Goal: Task Accomplishment & Management: Complete application form

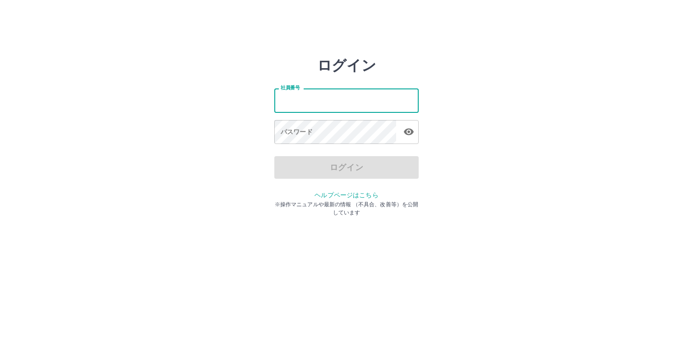
drag, startPoint x: 0, startPoint y: 0, endPoint x: 294, endPoint y: 98, distance: 309.5
click at [294, 98] on input "社員番号" at bounding box center [346, 100] width 144 height 24
type input "*******"
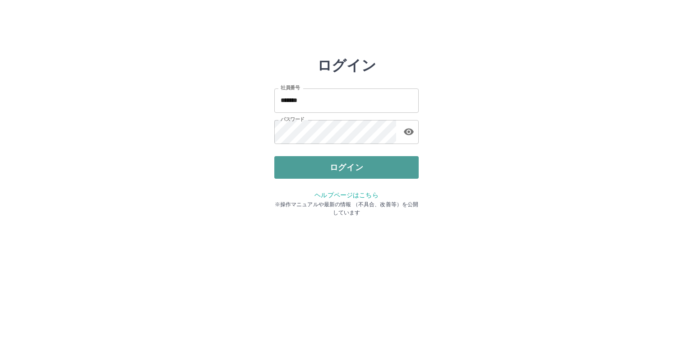
click at [366, 175] on button "ログイン" at bounding box center [346, 167] width 144 height 23
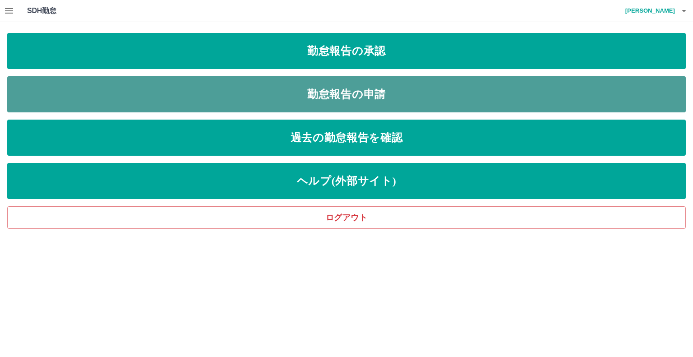
click at [359, 88] on link "勤怠報告の申請" at bounding box center [346, 94] width 678 height 36
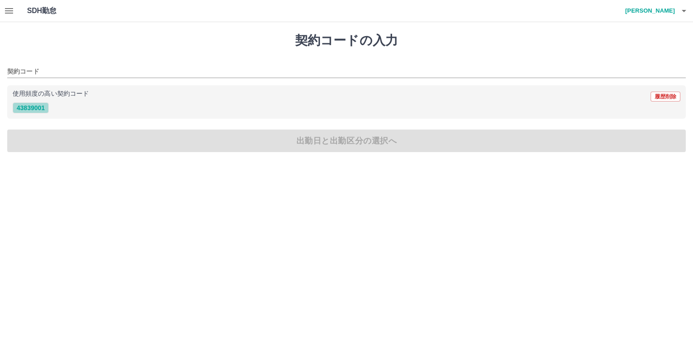
click at [44, 104] on button "43839001" at bounding box center [31, 107] width 36 height 11
type input "********"
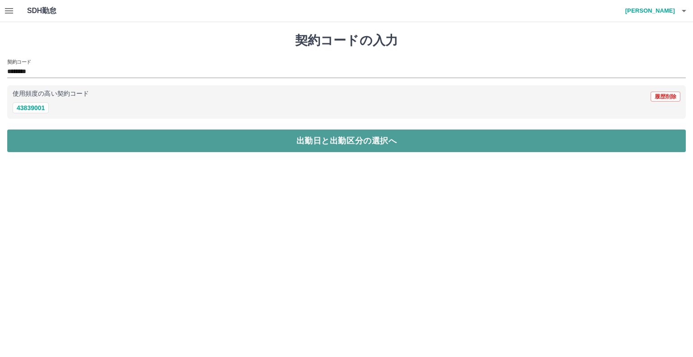
click at [81, 134] on button "出勤日と出勤区分の選択へ" at bounding box center [346, 140] width 678 height 23
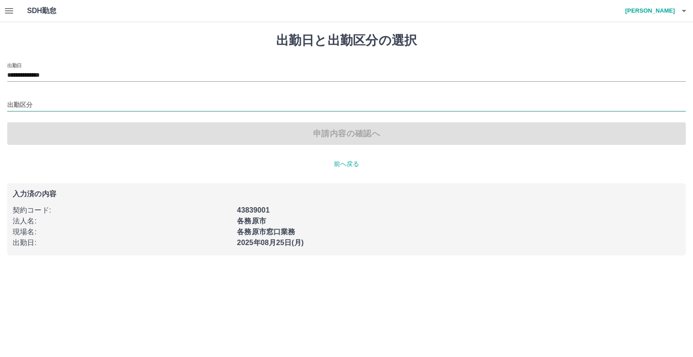
click at [54, 101] on input "出勤区分" at bounding box center [346, 105] width 678 height 11
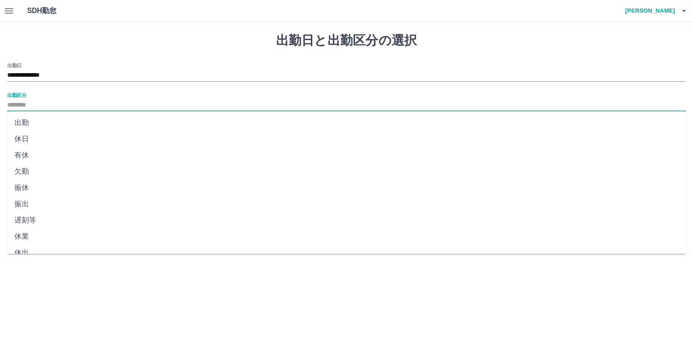
click at [53, 122] on li "出勤" at bounding box center [346, 123] width 678 height 16
type input "**"
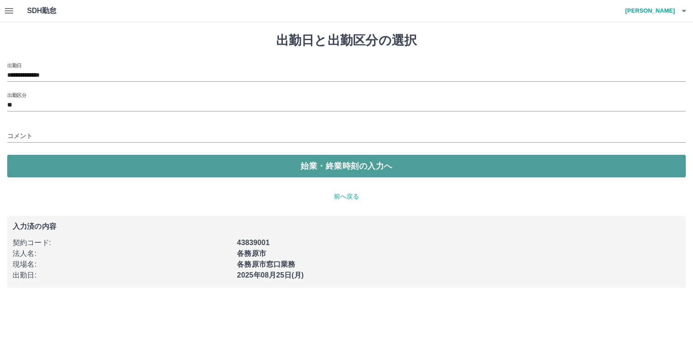
click at [87, 164] on button "始業・終業時刻の入力へ" at bounding box center [346, 166] width 678 height 23
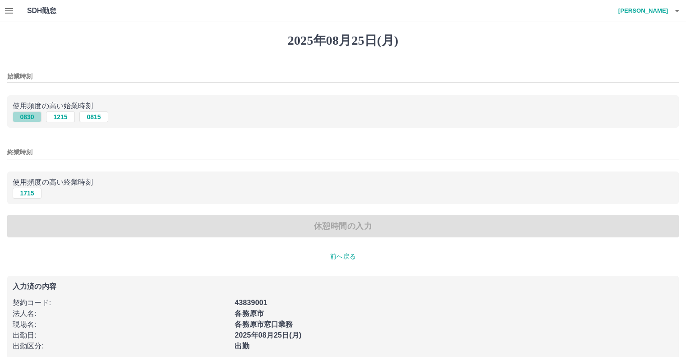
click at [25, 113] on button "0830" at bounding box center [27, 116] width 29 height 11
type input "****"
click at [35, 195] on button "1715" at bounding box center [27, 193] width 29 height 11
type input "****"
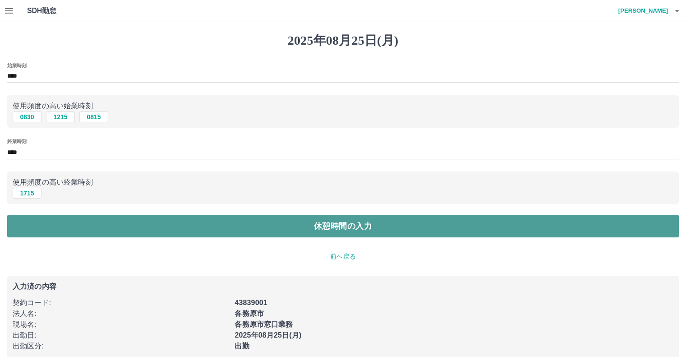
click at [92, 229] on button "休憩時間の入力" at bounding box center [343, 226] width 672 height 23
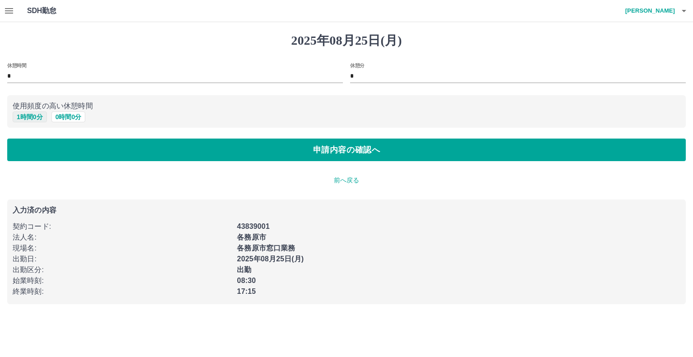
click at [24, 115] on button "1 時間 0 分" at bounding box center [30, 116] width 34 height 11
type input "*"
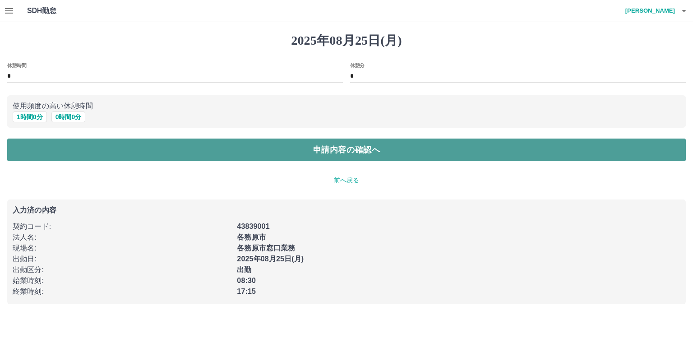
click at [83, 144] on button "申請内容の確認へ" at bounding box center [346, 149] width 678 height 23
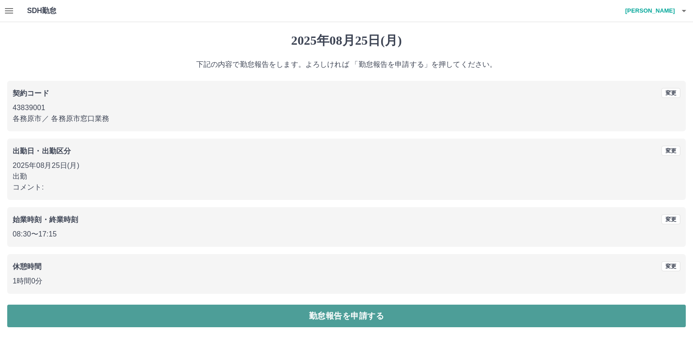
click at [151, 317] on button "勤怠報告を申請する" at bounding box center [346, 315] width 678 height 23
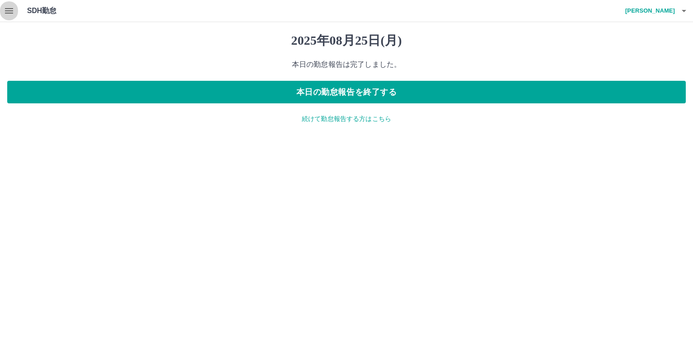
click at [6, 9] on icon "button" at bounding box center [9, 10] width 11 height 11
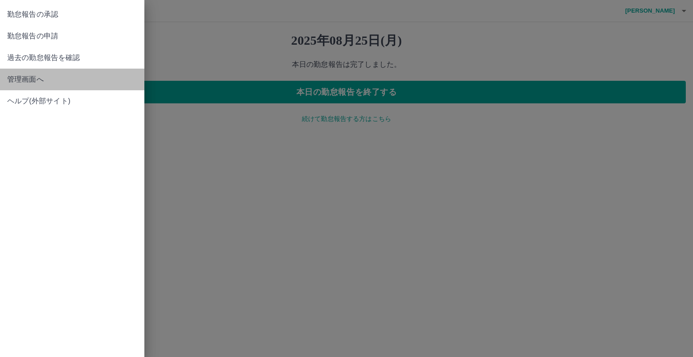
click at [39, 84] on span "管理画面へ" at bounding box center [72, 79] width 130 height 11
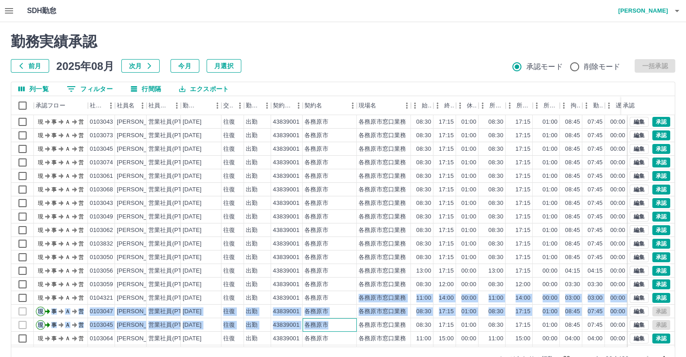
drag, startPoint x: 350, startPoint y: 326, endPoint x: 355, endPoint y: 295, distance: 31.1
click at [355, 295] on div "現 事 Ａ 営 0103043 [PERSON_NAME] 営業社員(PT契約) [DATE] 往復 出勤 43839001 各務原市 各務原市窓口業務 08…" at bounding box center [381, 250] width 741 height 271
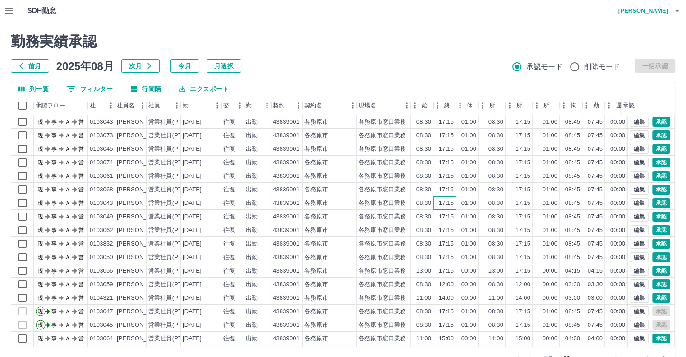
click at [454, 200] on div "17:15" at bounding box center [444, 203] width 23 height 14
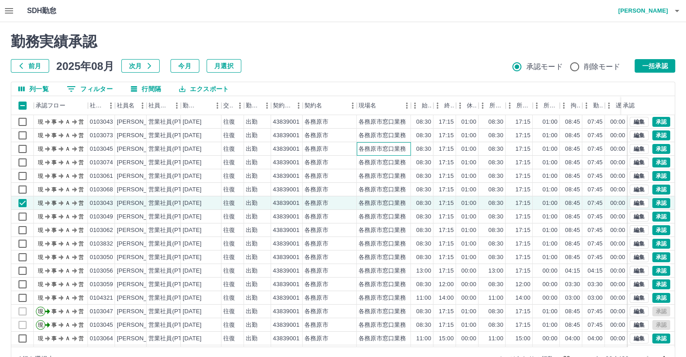
click at [391, 152] on div "各務原市窓口業務" at bounding box center [382, 149] width 47 height 9
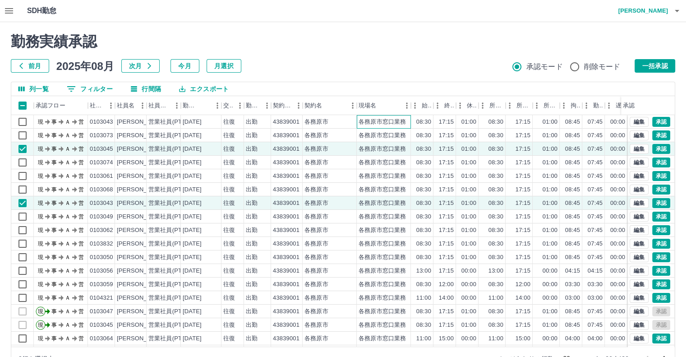
click at [388, 124] on div "各務原市窓口業務" at bounding box center [382, 122] width 47 height 9
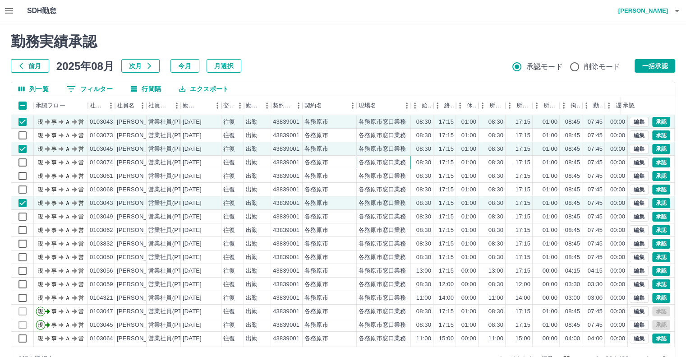
click at [390, 168] on div "各務原市窓口業務" at bounding box center [384, 163] width 54 height 14
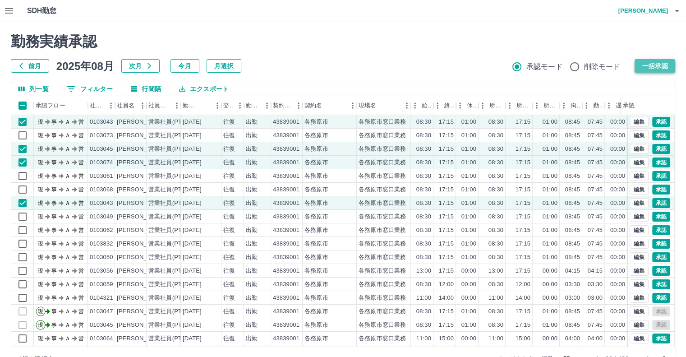
click at [644, 65] on button "一括承認" at bounding box center [655, 66] width 41 height 14
